Goal: Transaction & Acquisition: Download file/media

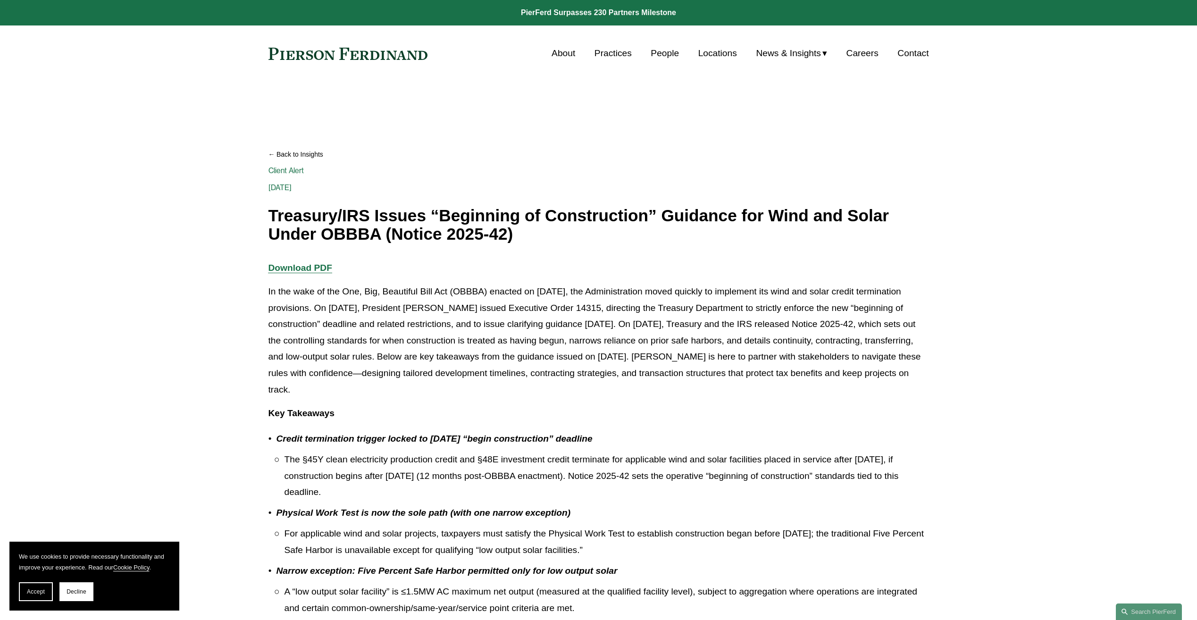
click at [302, 269] on strong "Download PDF" at bounding box center [301, 268] width 64 height 10
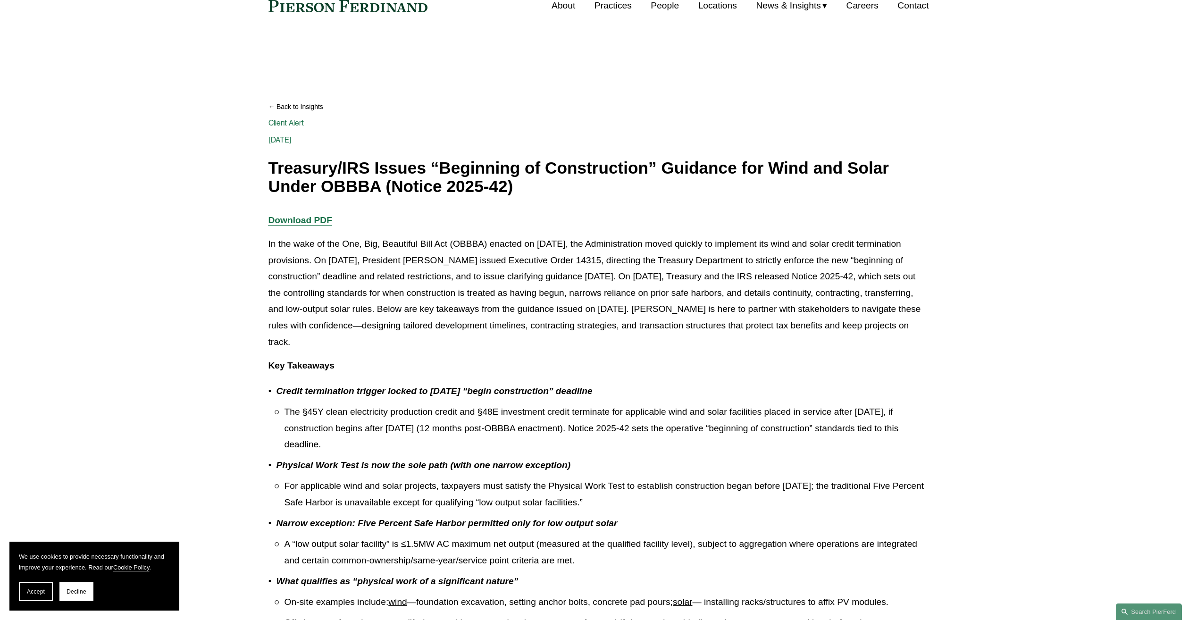
scroll to position [47, 0]
drag, startPoint x: 841, startPoint y: 278, endPoint x: 901, endPoint y: 273, distance: 60.2
click at [901, 273] on p "In the wake of the One, Big, Beautiful Bill Act (OBBBA) enacted on [DATE], the …" at bounding box center [599, 293] width 661 height 114
copy p "Notice 2025-42"
click at [282, 219] on strong "Download PDF" at bounding box center [301, 221] width 64 height 10
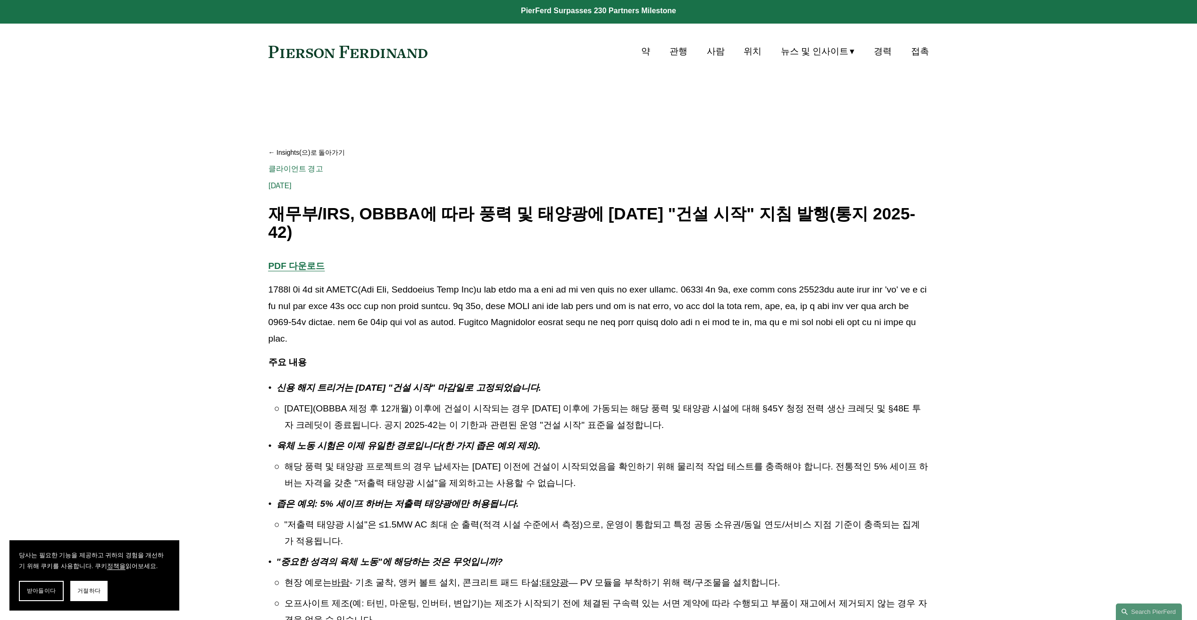
scroll to position [0, 0]
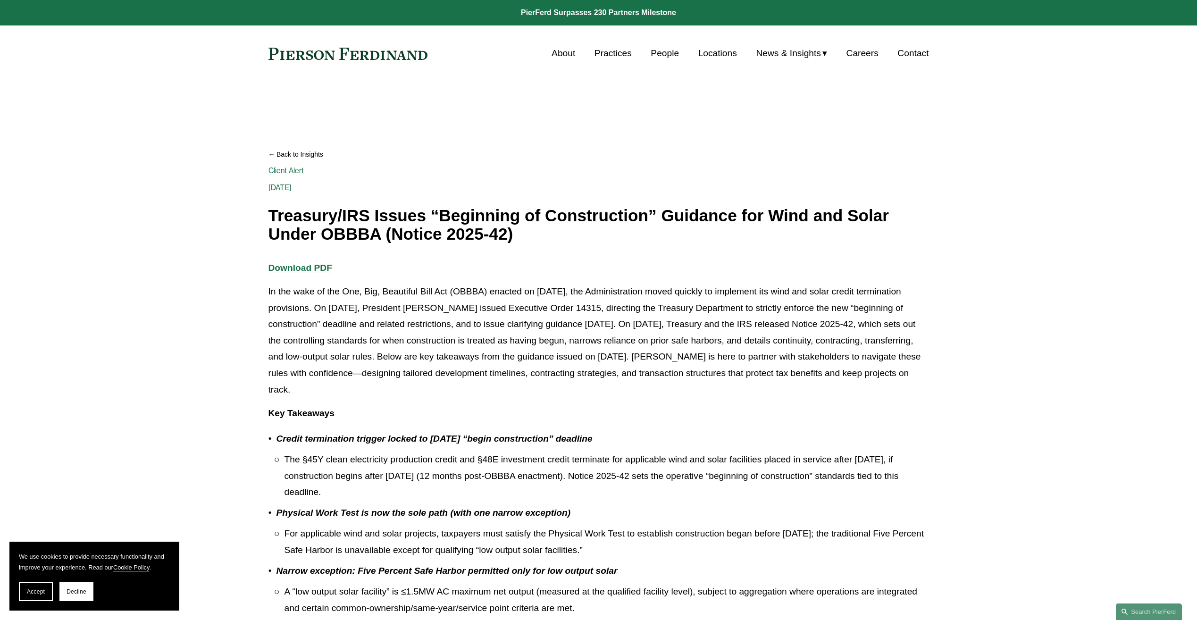
click at [573, 157] on link "Back to Insights" at bounding box center [599, 154] width 661 height 17
